Goal: Task Accomplishment & Management: Use online tool/utility

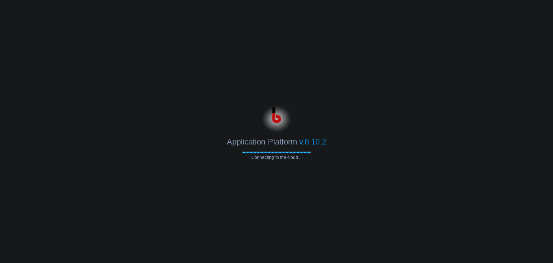
click at [369, 209] on body "Application Platform v.8.10.2 Connecting to the cloud..." at bounding box center [276, 131] width 553 height 263
click at [355, 132] on div "Application Platform v.8.10.2" at bounding box center [276, 139] width 553 height 15
drag, startPoint x: 247, startPoint y: 90, endPoint x: 359, endPoint y: 159, distance: 132.0
click at [359, 159] on body "Application Platform v.8.10.2" at bounding box center [276, 131] width 553 height 263
click at [496, 157] on div "Application Platform v.8.10.2 Connecting to the cloud..." at bounding box center [276, 131] width 553 height 57
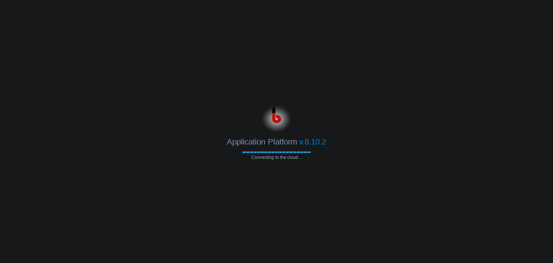
click at [270, 158] on span "Connecting to the cloud..." at bounding box center [276, 157] width 68 height 5
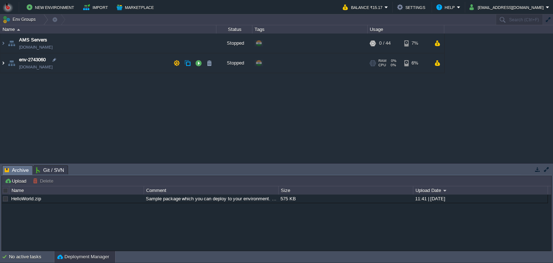
click at [2, 64] on img at bounding box center [3, 62] width 6 height 19
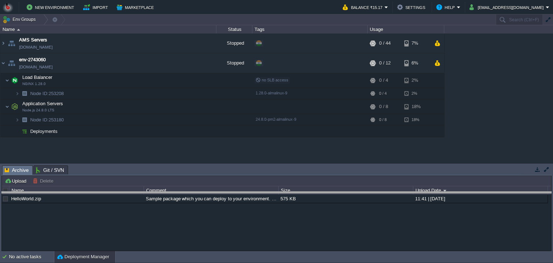
drag, startPoint x: 192, startPoint y: 169, endPoint x: 196, endPoint y: 194, distance: 25.2
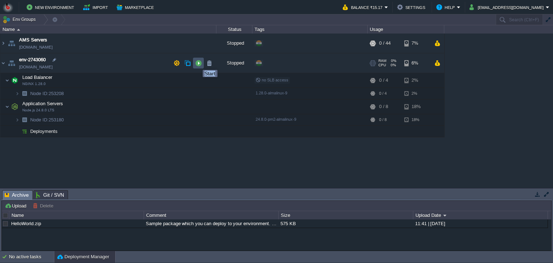
click at [197, 63] on button "button" at bounding box center [198, 63] width 6 height 6
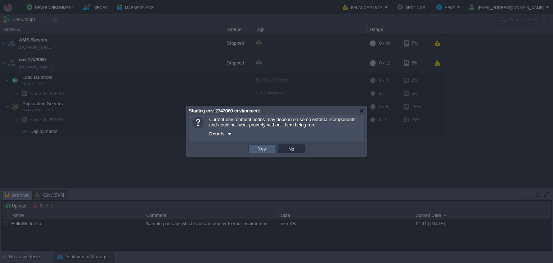
click at [270, 151] on td "Yes" at bounding box center [262, 148] width 27 height 9
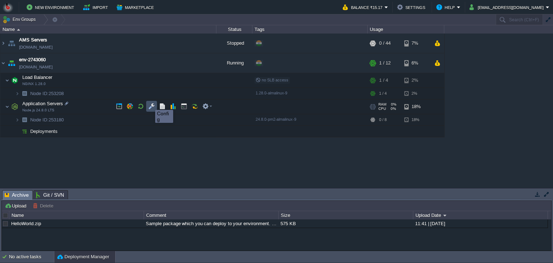
click at [150, 103] on button "button" at bounding box center [151, 106] width 6 height 6
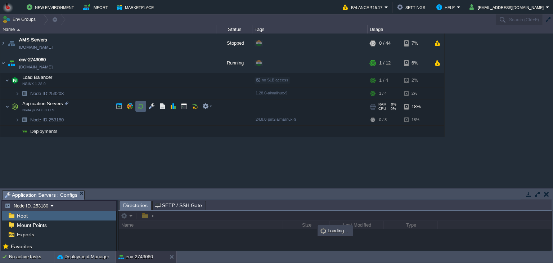
drag, startPoint x: 148, startPoint y: 190, endPoint x: 138, endPoint y: 94, distance: 96.1
click at [138, 94] on div "Env Groups Search (Ctrl+F) auto-gen Name Status Tags Usage AMS Servers [DOMAIN_…" at bounding box center [276, 132] width 553 height 237
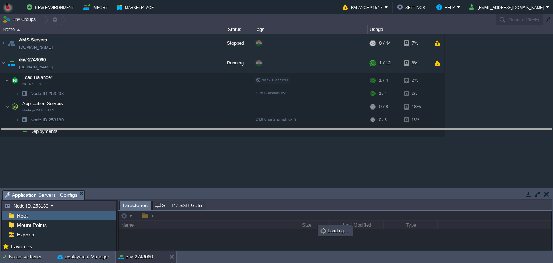
drag, startPoint x: 141, startPoint y: 197, endPoint x: 143, endPoint y: 135, distance: 62.0
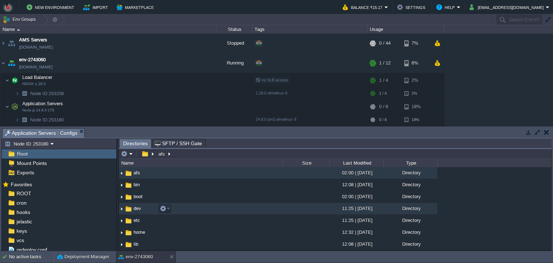
scroll to position [8, 0]
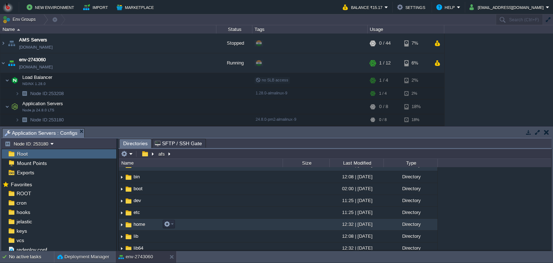
click at [121, 223] on img at bounding box center [122, 224] width 6 height 11
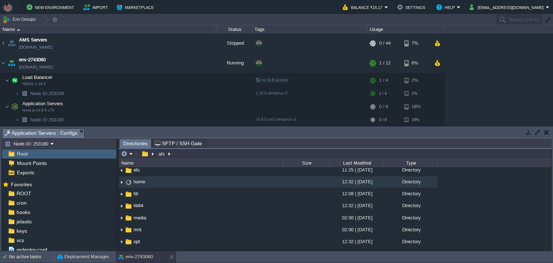
scroll to position [51, 0]
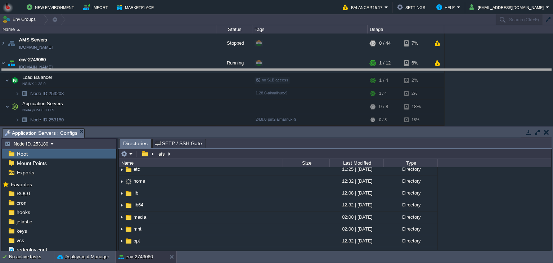
drag, startPoint x: 172, startPoint y: 132, endPoint x: 174, endPoint y: 71, distance: 61.3
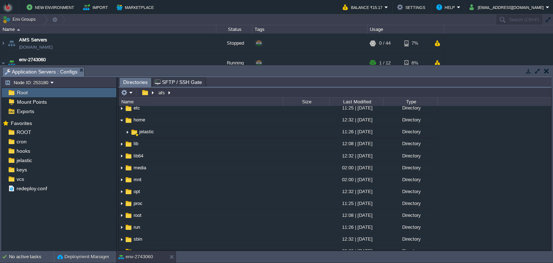
click at [536, 70] on button "button" at bounding box center [538, 71] width 6 height 6
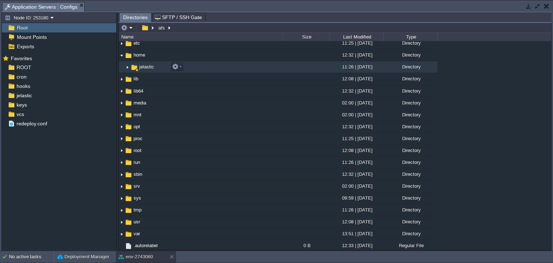
click at [128, 67] on img at bounding box center [128, 67] width 6 height 11
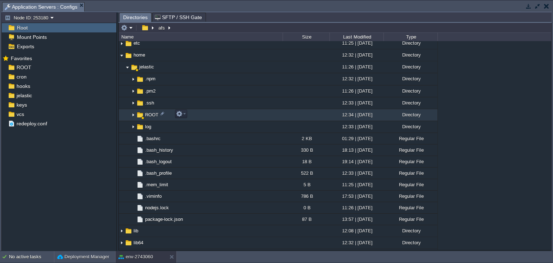
click at [133, 113] on img at bounding box center [133, 115] width 6 height 11
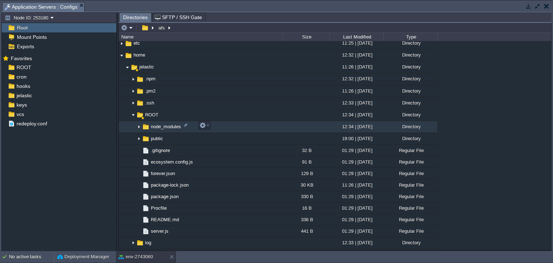
click at [138, 125] on img at bounding box center [139, 126] width 6 height 11
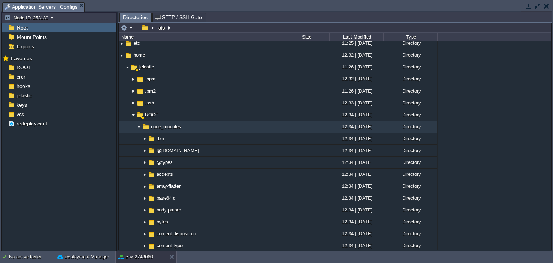
click at [138, 125] on img at bounding box center [139, 126] width 6 height 11
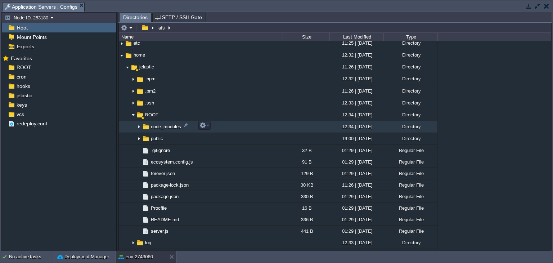
click at [153, 126] on span "node_modules" at bounding box center [166, 127] width 32 height 6
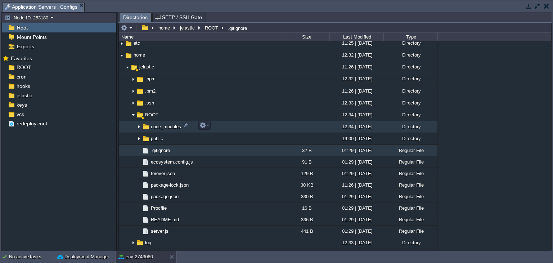
drag, startPoint x: 150, startPoint y: 123, endPoint x: 125, endPoint y: 126, distance: 25.7
click at [125, 126] on span at bounding box center [127, 126] width 17 height 5
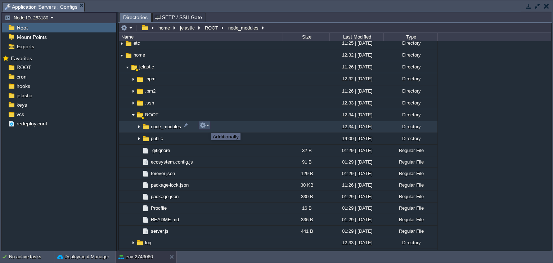
click at [206, 126] on button "button" at bounding box center [203, 125] width 6 height 6
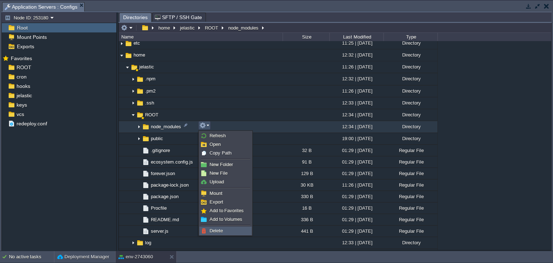
click at [219, 231] on span "Delete" at bounding box center [216, 230] width 13 height 5
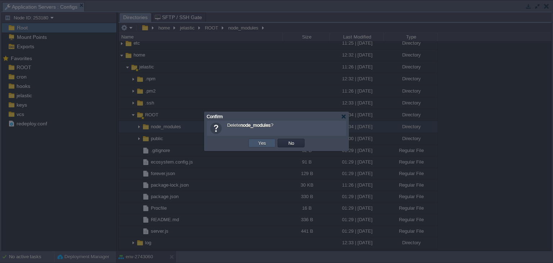
click at [261, 140] on button "Yes" at bounding box center [262, 143] width 12 height 6
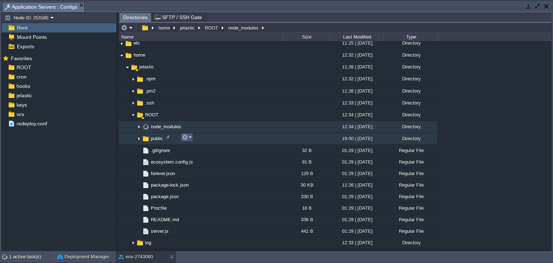
click at [190, 138] on em at bounding box center [187, 137] width 10 height 6
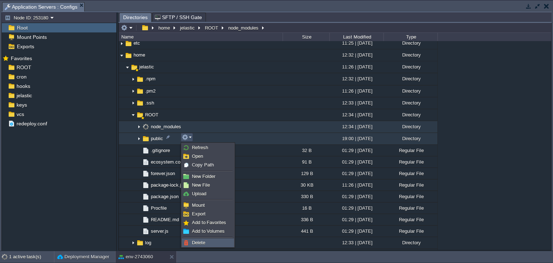
click at [202, 241] on span "Delete" at bounding box center [198, 242] width 13 height 5
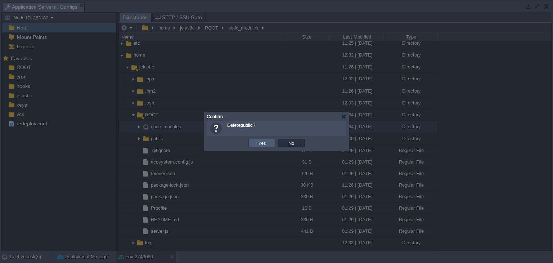
click at [265, 139] on td "Yes" at bounding box center [262, 143] width 27 height 9
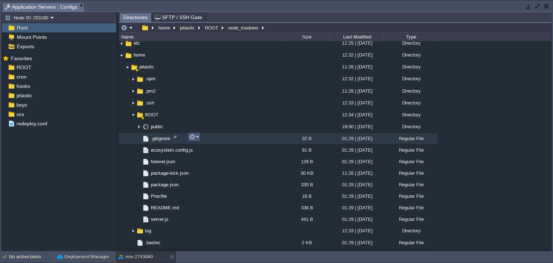
click at [196, 137] on em at bounding box center [194, 137] width 10 height 6
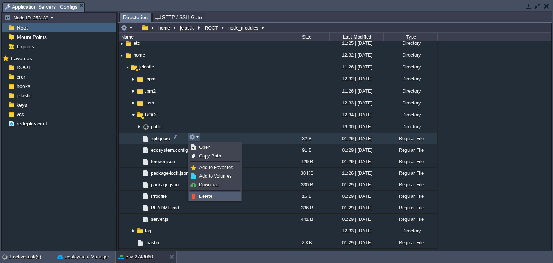
click at [205, 196] on span "Delete" at bounding box center [205, 195] width 13 height 5
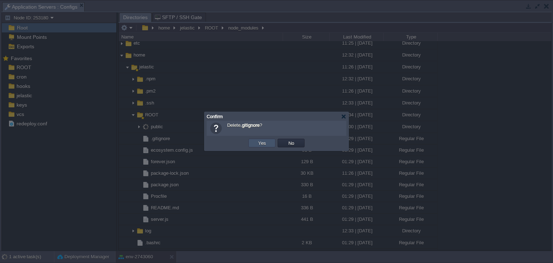
click at [259, 140] on button "Yes" at bounding box center [262, 143] width 12 height 6
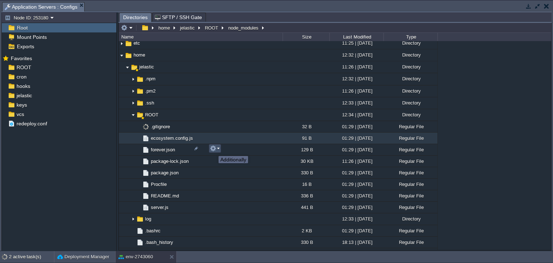
click at [213, 150] on button "button" at bounding box center [213, 148] width 6 height 6
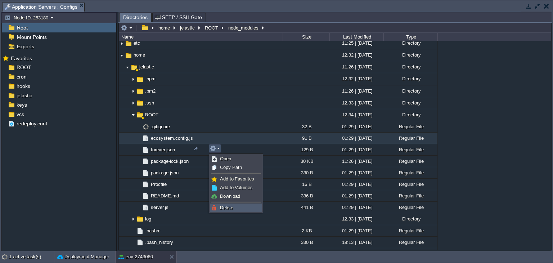
click at [228, 205] on span "Delete" at bounding box center [226, 207] width 13 height 5
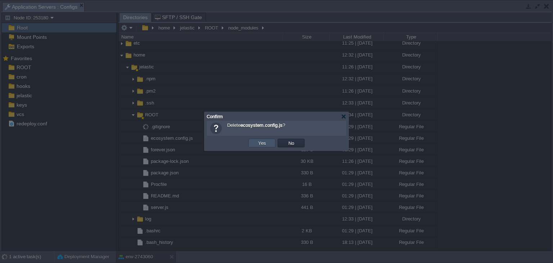
click at [259, 142] on button "Yes" at bounding box center [262, 143] width 12 height 6
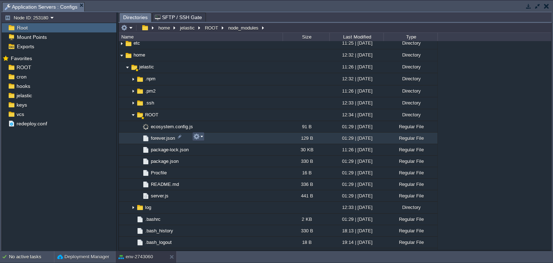
click at [199, 135] on button "button" at bounding box center [196, 136] width 6 height 6
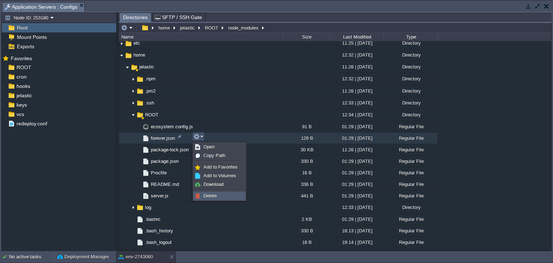
click at [214, 194] on span "Delete" at bounding box center [210, 195] width 13 height 5
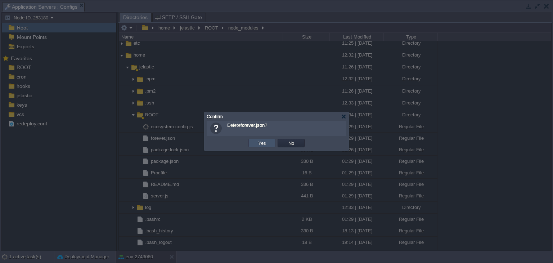
click at [266, 143] on button "Yes" at bounding box center [262, 143] width 12 height 6
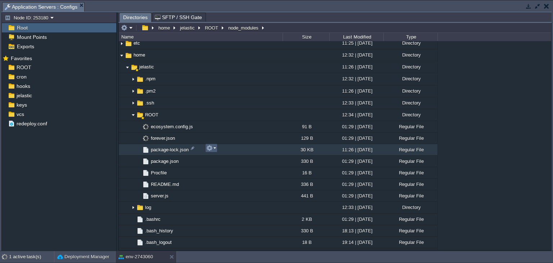
click at [214, 148] on em at bounding box center [211, 148] width 10 height 6
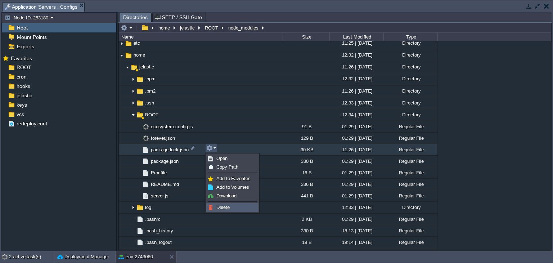
click at [219, 208] on span "Delete" at bounding box center [223, 207] width 13 height 5
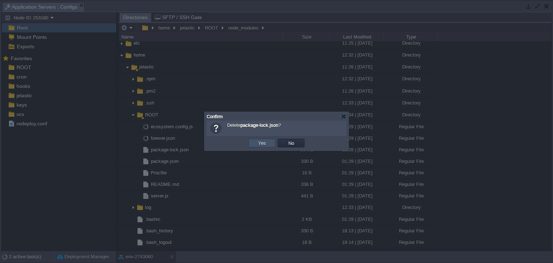
click at [260, 142] on button "Yes" at bounding box center [262, 143] width 12 height 6
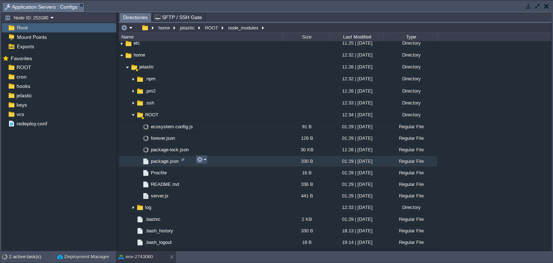
click at [202, 161] on button "button" at bounding box center [200, 159] width 6 height 6
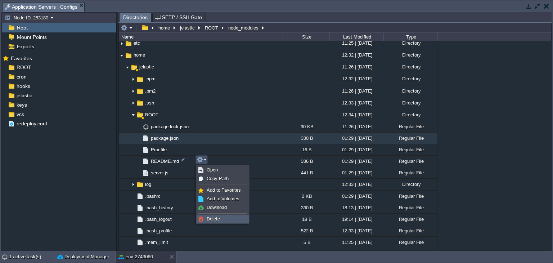
click at [214, 217] on span "Delete" at bounding box center [213, 218] width 13 height 5
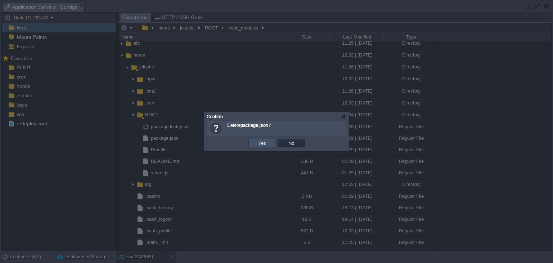
click at [266, 143] on button "Yes" at bounding box center [262, 143] width 12 height 6
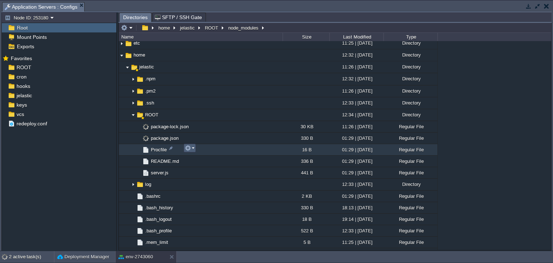
click at [191, 147] on em at bounding box center [190, 148] width 10 height 6
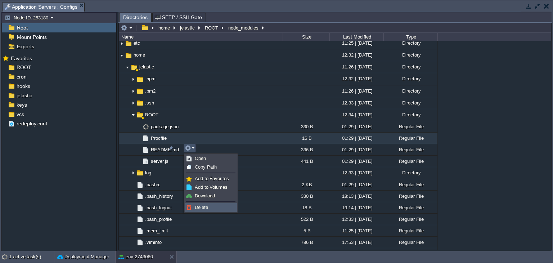
click at [200, 206] on span "Delete" at bounding box center [201, 207] width 13 height 5
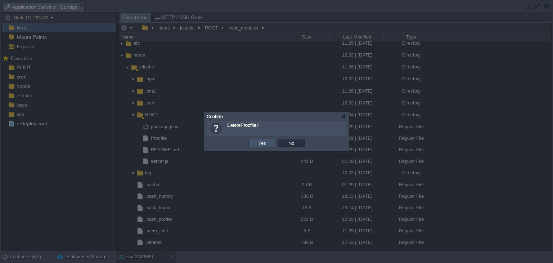
click at [262, 141] on button "Yes" at bounding box center [262, 143] width 12 height 6
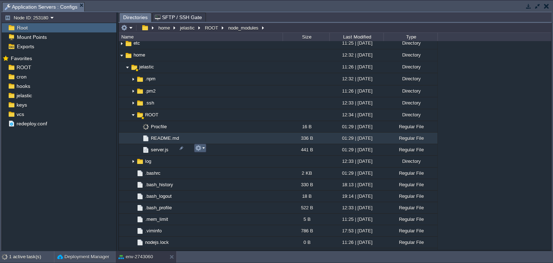
click at [203, 147] on em at bounding box center [200, 148] width 10 height 6
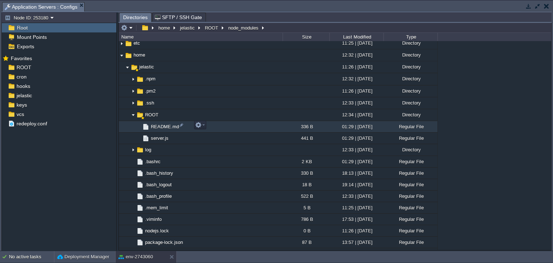
click at [187, 124] on td "README.md" at bounding box center [201, 127] width 164 height 12
click at [200, 123] on button "button" at bounding box center [198, 125] width 6 height 6
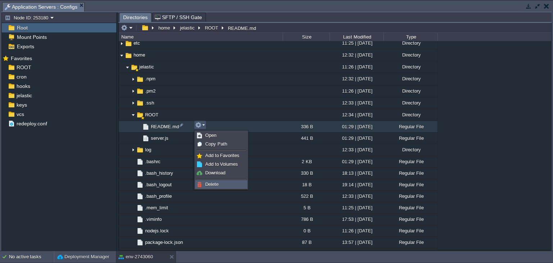
click at [218, 186] on span "Delete" at bounding box center [211, 184] width 13 height 5
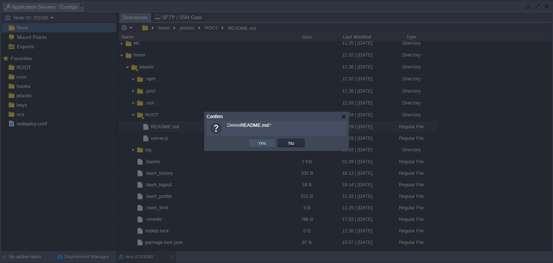
click at [265, 146] on button "Yes" at bounding box center [262, 143] width 12 height 6
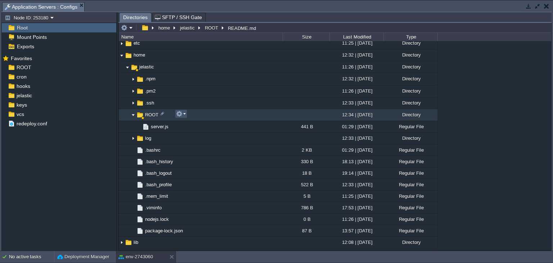
click at [181, 114] on button "button" at bounding box center [179, 114] width 6 height 6
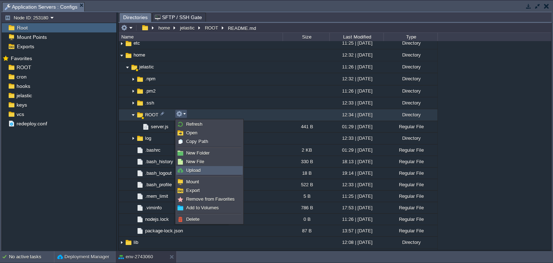
click at [195, 169] on span "Upload" at bounding box center [193, 170] width 14 height 5
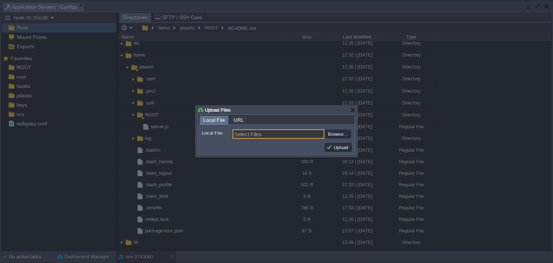
click at [282, 132] on input "Select Files" at bounding box center [279, 133] width 92 height 9
click at [338, 134] on input "file" at bounding box center [305, 134] width 91 height 9
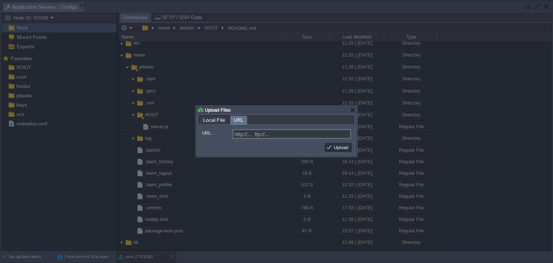
click at [239, 120] on span "URL" at bounding box center [239, 120] width 10 height 9
click at [264, 134] on input "URL:" at bounding box center [292, 133] width 119 height 9
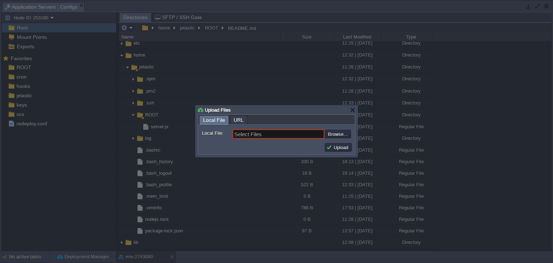
click at [212, 119] on span "Local File" at bounding box center [214, 120] width 22 height 9
click at [333, 134] on input "file" at bounding box center [305, 134] width 91 height 9
click at [352, 110] on div at bounding box center [352, 109] width 5 height 5
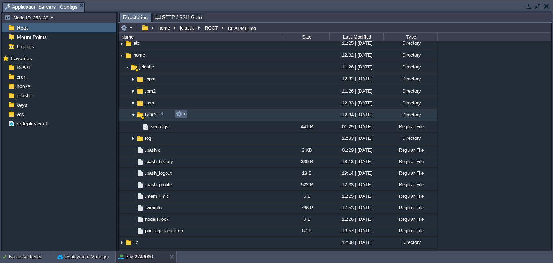
click at [186, 113] on td at bounding box center [181, 114] width 12 height 9
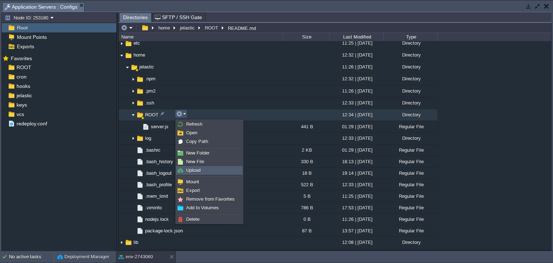
click at [202, 168] on link "Upload" at bounding box center [210, 170] width 66 height 8
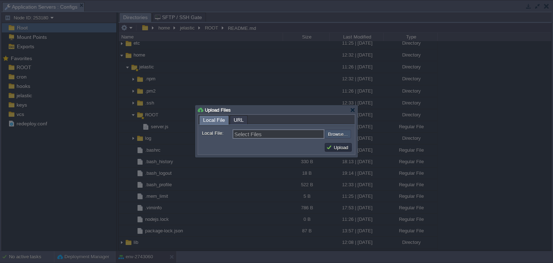
click at [339, 135] on input "file" at bounding box center [305, 134] width 91 height 9
type input "C:\fakepath\dist.zip"
type input "dist.zip"
click at [343, 146] on button "Upload" at bounding box center [338, 147] width 24 height 6
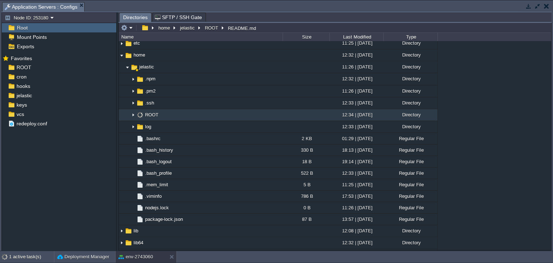
click at [134, 115] on img at bounding box center [133, 115] width 6 height 11
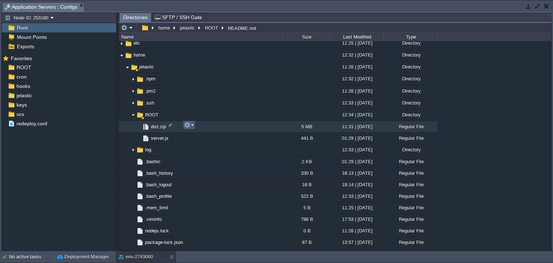
click at [191, 123] on em at bounding box center [189, 125] width 10 height 6
click at [154, 124] on span "dist.zip" at bounding box center [158, 127] width 17 height 6
click at [170, 126] on div at bounding box center [170, 125] width 6 height 6
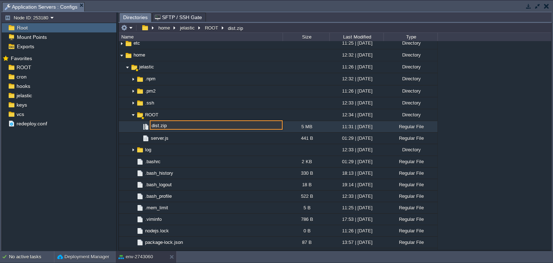
click at [117, 147] on div at bounding box center [118, 131] width 2 height 239
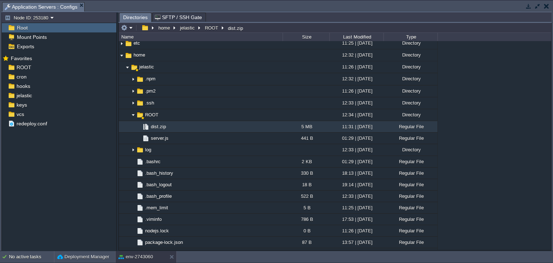
click at [135, 126] on img at bounding box center [133, 124] width 6 height 6
click at [183, 126] on td at bounding box center [189, 125] width 12 height 9
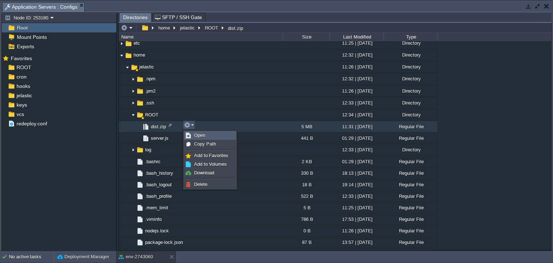
click at [199, 135] on span "Open" at bounding box center [199, 135] width 11 height 5
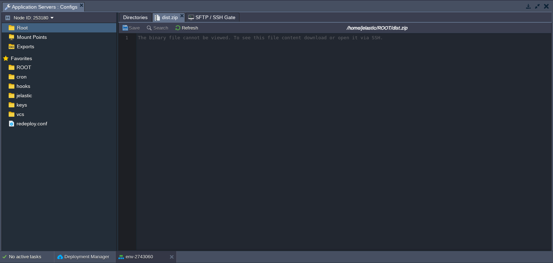
click at [277, 107] on div at bounding box center [335, 141] width 433 height 217
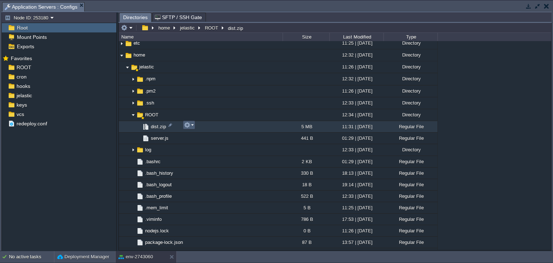
click at [192, 126] on em at bounding box center [189, 125] width 10 height 6
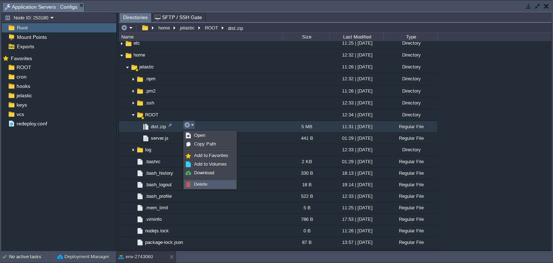
click at [193, 186] on link "Delete" at bounding box center [210, 185] width 52 height 8
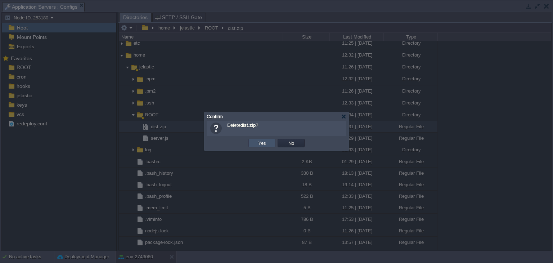
click at [262, 144] on button "Yes" at bounding box center [262, 143] width 12 height 6
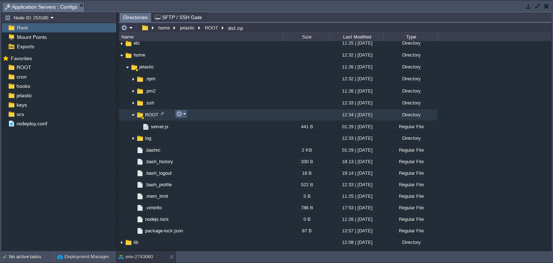
click at [183, 114] on em at bounding box center [181, 114] width 10 height 6
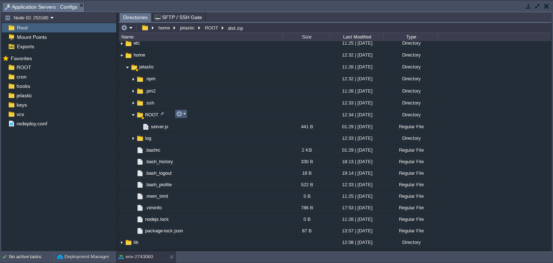
click at [183, 114] on em at bounding box center [181, 114] width 10 height 6
click at [74, 174] on div "Mark the most frequently used files and directories as Favorites to easily acce…" at bounding box center [59, 152] width 115 height 199
click at [27, 181] on div "Mark the most frequently used files and directories as Favorites to easily acce…" at bounding box center [59, 152] width 115 height 199
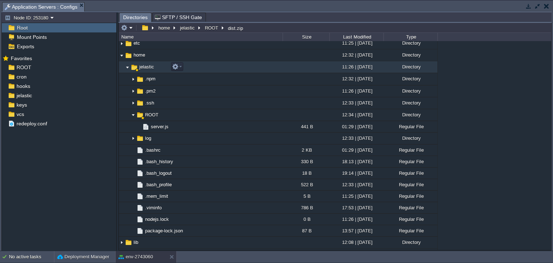
scroll to position [0, 0]
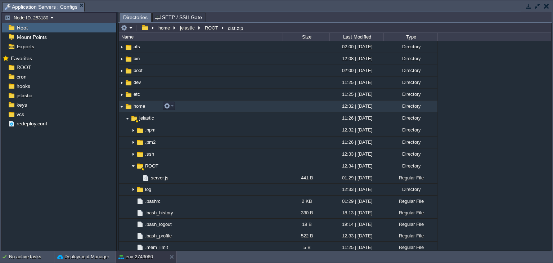
click at [177, 108] on td "home" at bounding box center [201, 107] width 164 height 12
click at [173, 107] on em at bounding box center [169, 106] width 10 height 6
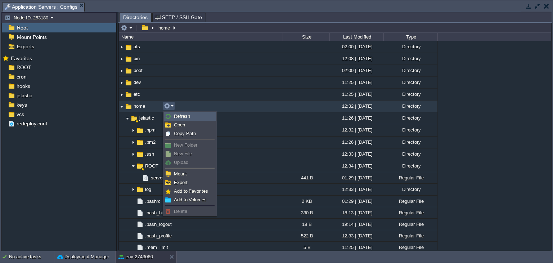
click at [178, 114] on span "Refresh" at bounding box center [182, 115] width 16 height 5
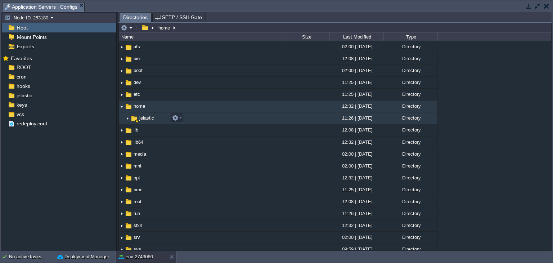
click at [127, 119] on img at bounding box center [128, 118] width 6 height 11
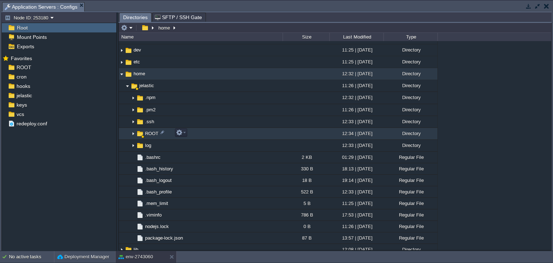
scroll to position [33, 0]
click at [132, 133] on img at bounding box center [133, 133] width 6 height 11
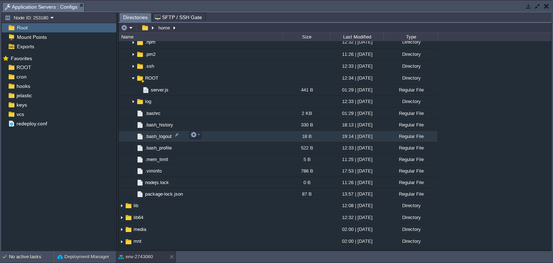
scroll to position [88, 0]
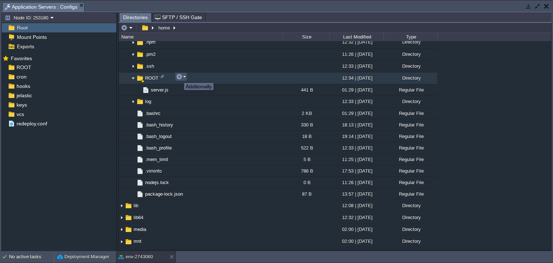
click at [179, 76] on button "button" at bounding box center [179, 77] width 6 height 6
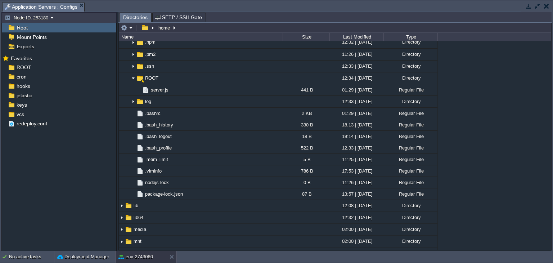
click at [106, 172] on div "Mark the most frequently used files and directories as Favorites to easily acce…" at bounding box center [59, 152] width 115 height 199
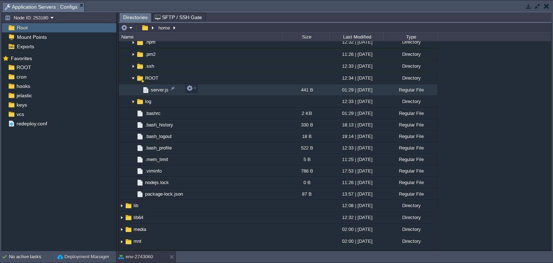
scroll to position [69, 0]
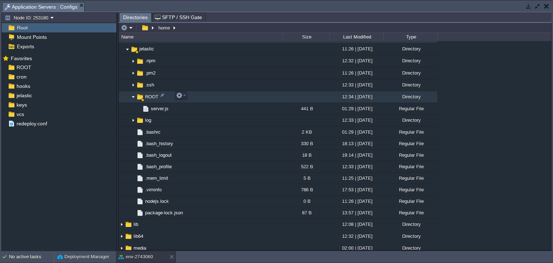
click at [134, 97] on img at bounding box center [133, 97] width 6 height 11
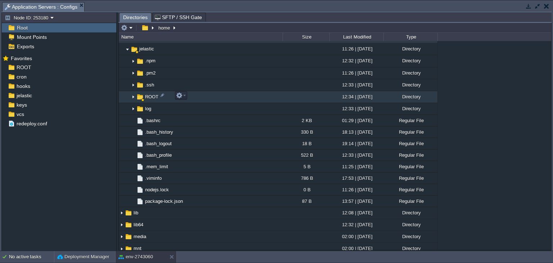
click at [134, 97] on img at bounding box center [133, 97] width 6 height 11
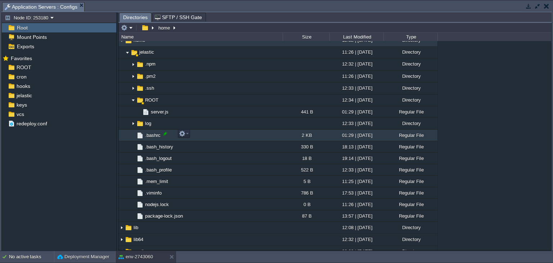
scroll to position [65, 0]
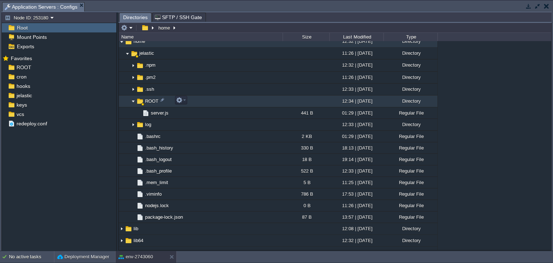
click at [133, 101] on img at bounding box center [133, 101] width 6 height 11
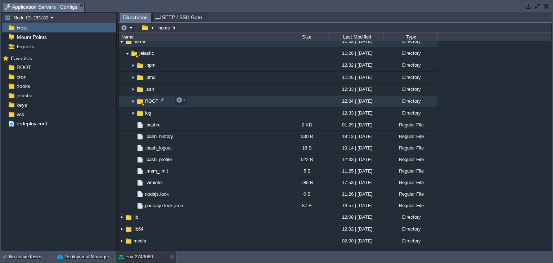
click at [133, 101] on img at bounding box center [133, 101] width 6 height 11
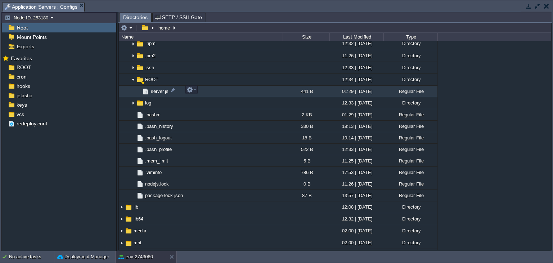
scroll to position [63, 0]
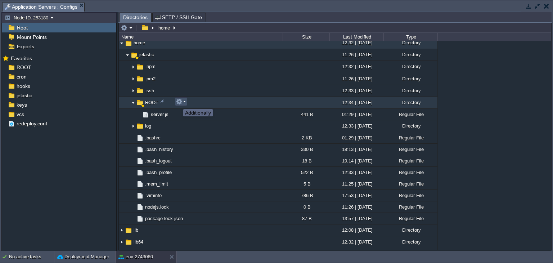
click at [180, 103] on button "button" at bounding box center [179, 101] width 6 height 6
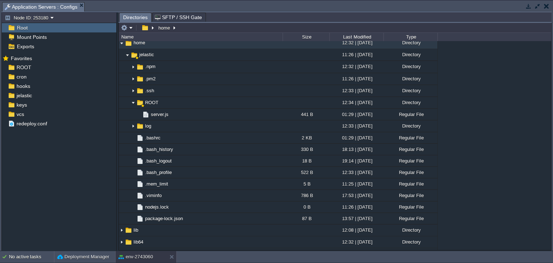
click at [67, 199] on div "Mark the most frequently used files and directories as Favorites to easily acce…" at bounding box center [59, 152] width 115 height 199
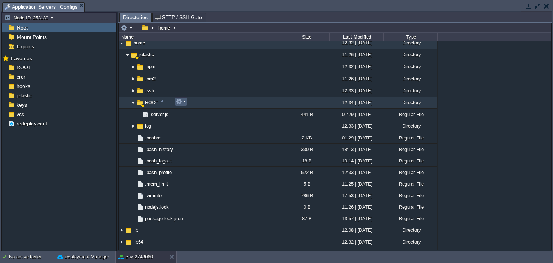
click at [183, 101] on em at bounding box center [181, 101] width 10 height 6
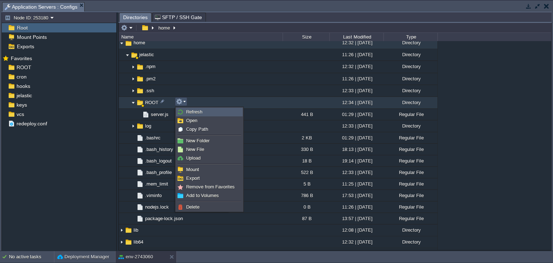
click at [206, 109] on link "Refresh" at bounding box center [210, 112] width 66 height 8
